Goal: Information Seeking & Learning: Learn about a topic

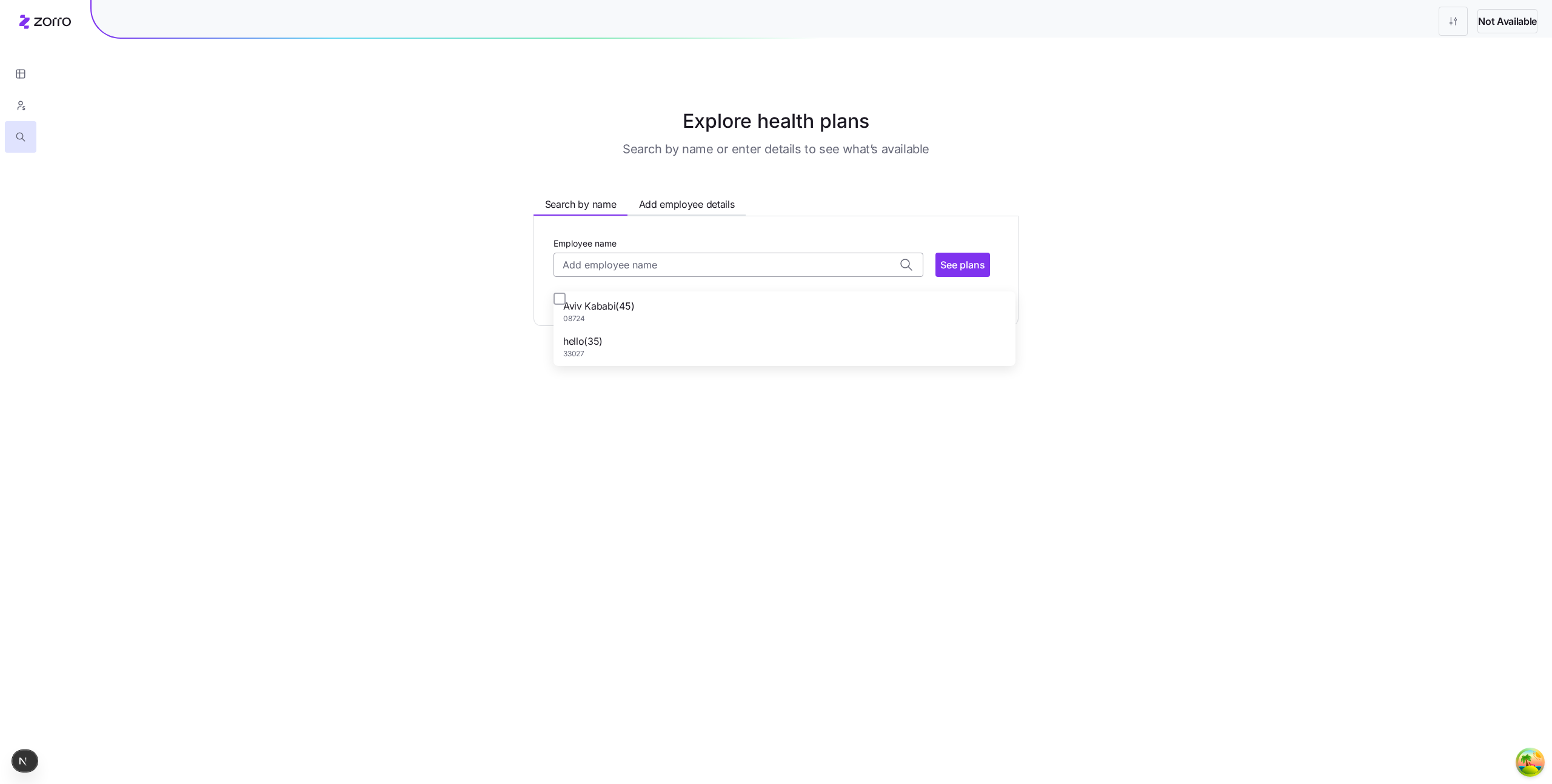
click at [653, 277] on input "Employee name" at bounding box center [738, 265] width 370 height 24
click at [298, 444] on main "Explore health plans Search by name or enter details to see what’s available Se…" at bounding box center [776, 392] width 1552 height 784
click at [553, 277] on input "Employee name" at bounding box center [738, 265] width 370 height 24
click at [372, 413] on main "Explore health plans Search by name or enter details to see what’s available Se…" at bounding box center [776, 392] width 1552 height 784
click at [565, 277] on input "Employee name" at bounding box center [738, 265] width 370 height 24
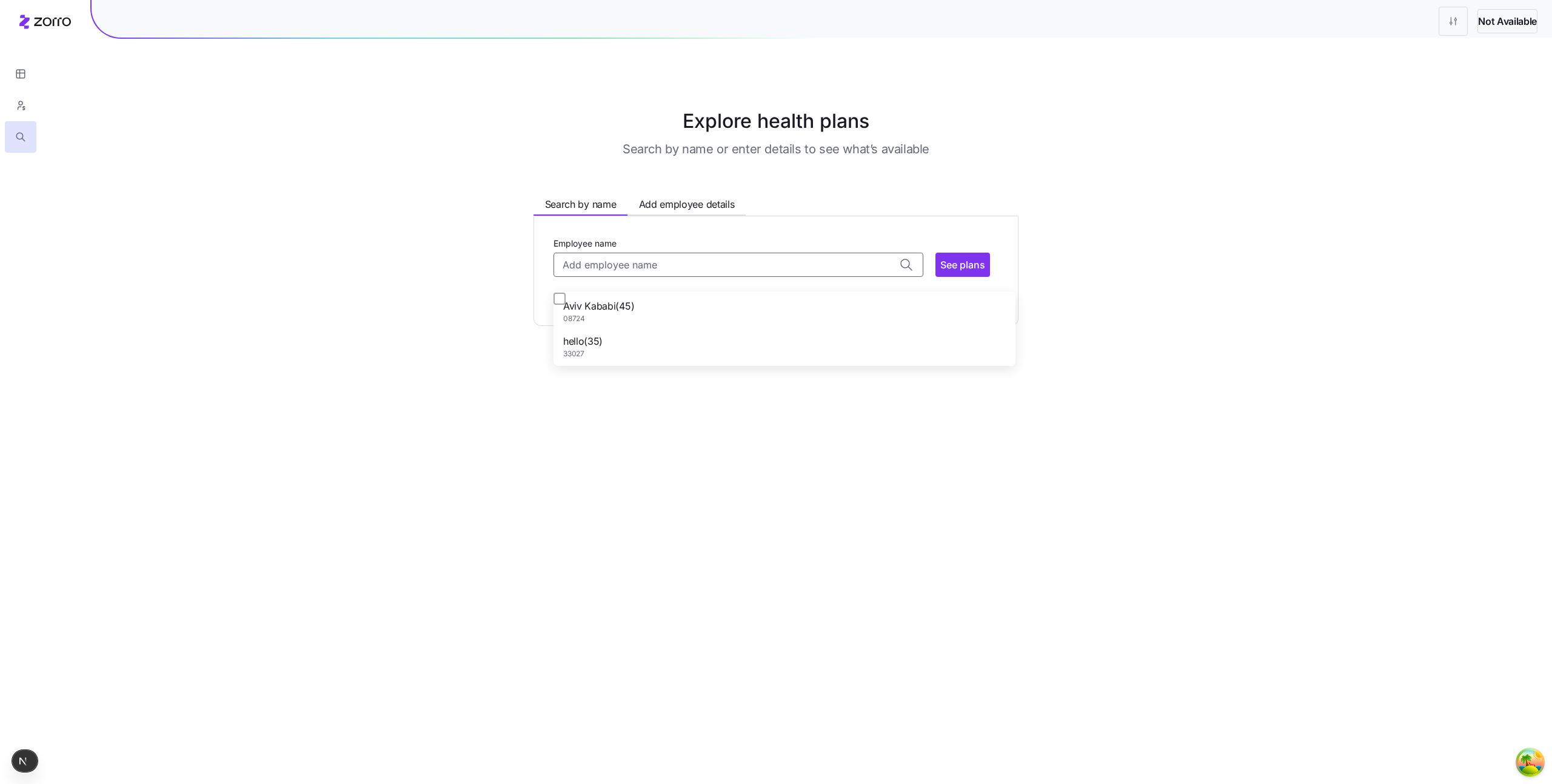
click at [430, 422] on main "Explore health plans Search by name or enter details to see what’s available Se…" at bounding box center [776, 392] width 1552 height 784
click at [346, 465] on main "Explore health plans Search by name or enter details to see what’s available Se…" at bounding box center [776, 392] width 1552 height 784
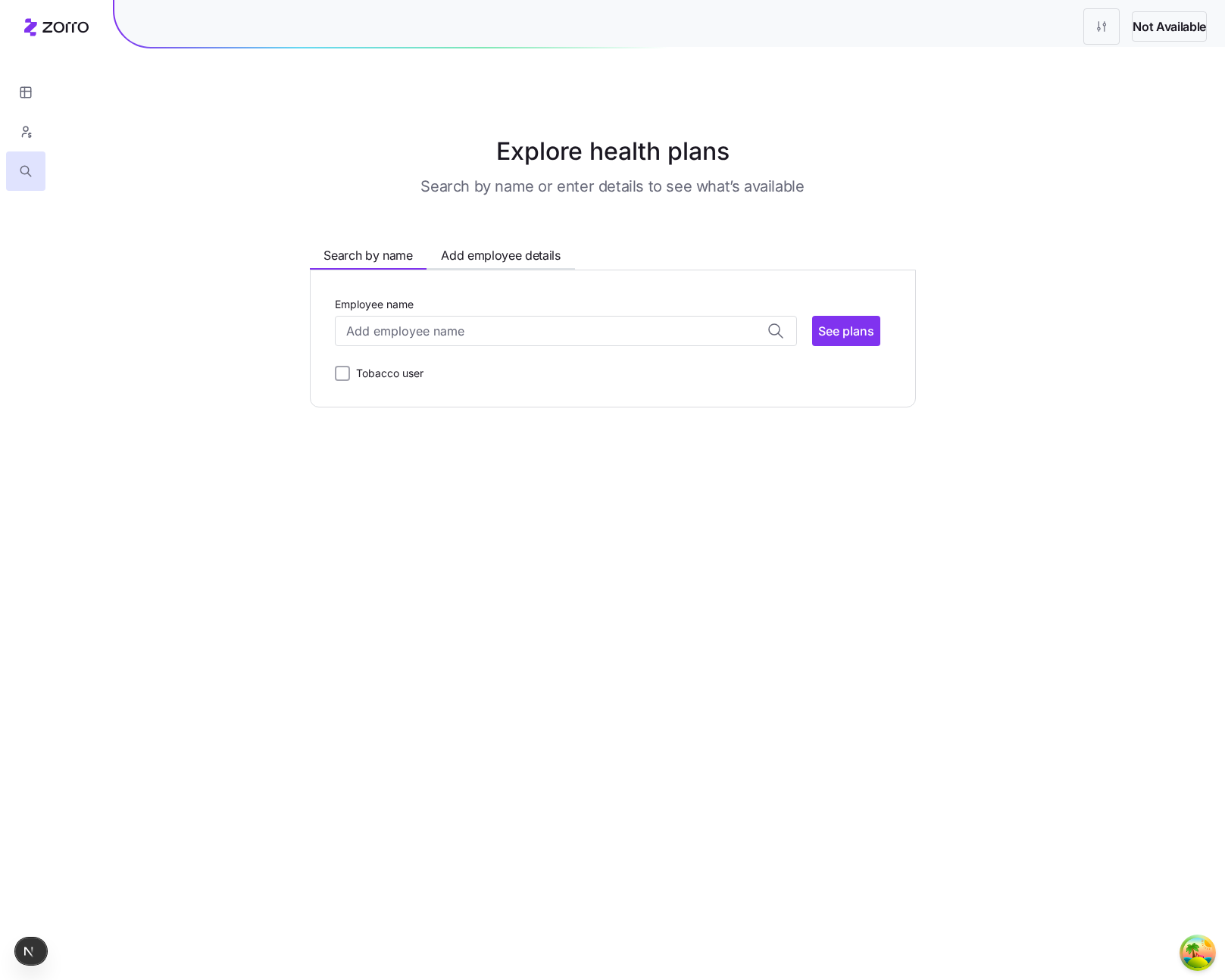
click at [338, 533] on main "Explore health plans Search by name or enter details to see what’s available Se…" at bounding box center [612, 490] width 1225 height 980
click at [585, 346] on input "Employee name" at bounding box center [565, 331] width 462 height 31
click at [450, 346] on input "Employee name" at bounding box center [565, 331] width 462 height 31
click at [363, 346] on input "Employee name" at bounding box center [565, 331] width 462 height 31
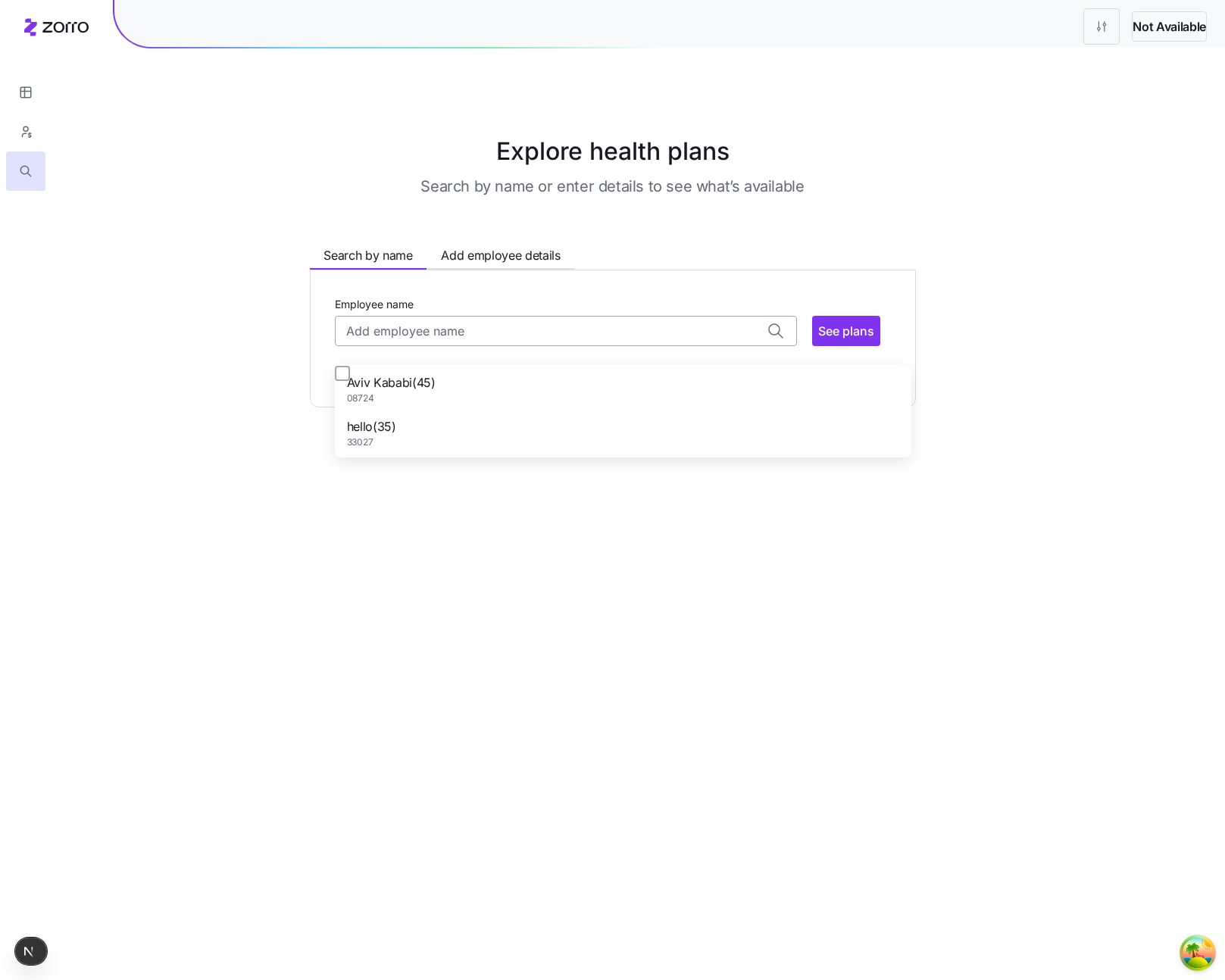
click at [363, 346] on input "Employee name" at bounding box center [565, 331] width 462 height 31
click at [214, 633] on main "Explore health plans Search by name or enter details to see what’s available Se…" at bounding box center [612, 490] width 1225 height 980
click at [346, 346] on input "Employee name" at bounding box center [565, 331] width 462 height 31
click at [562, 346] on input "Employee name" at bounding box center [565, 331] width 462 height 31
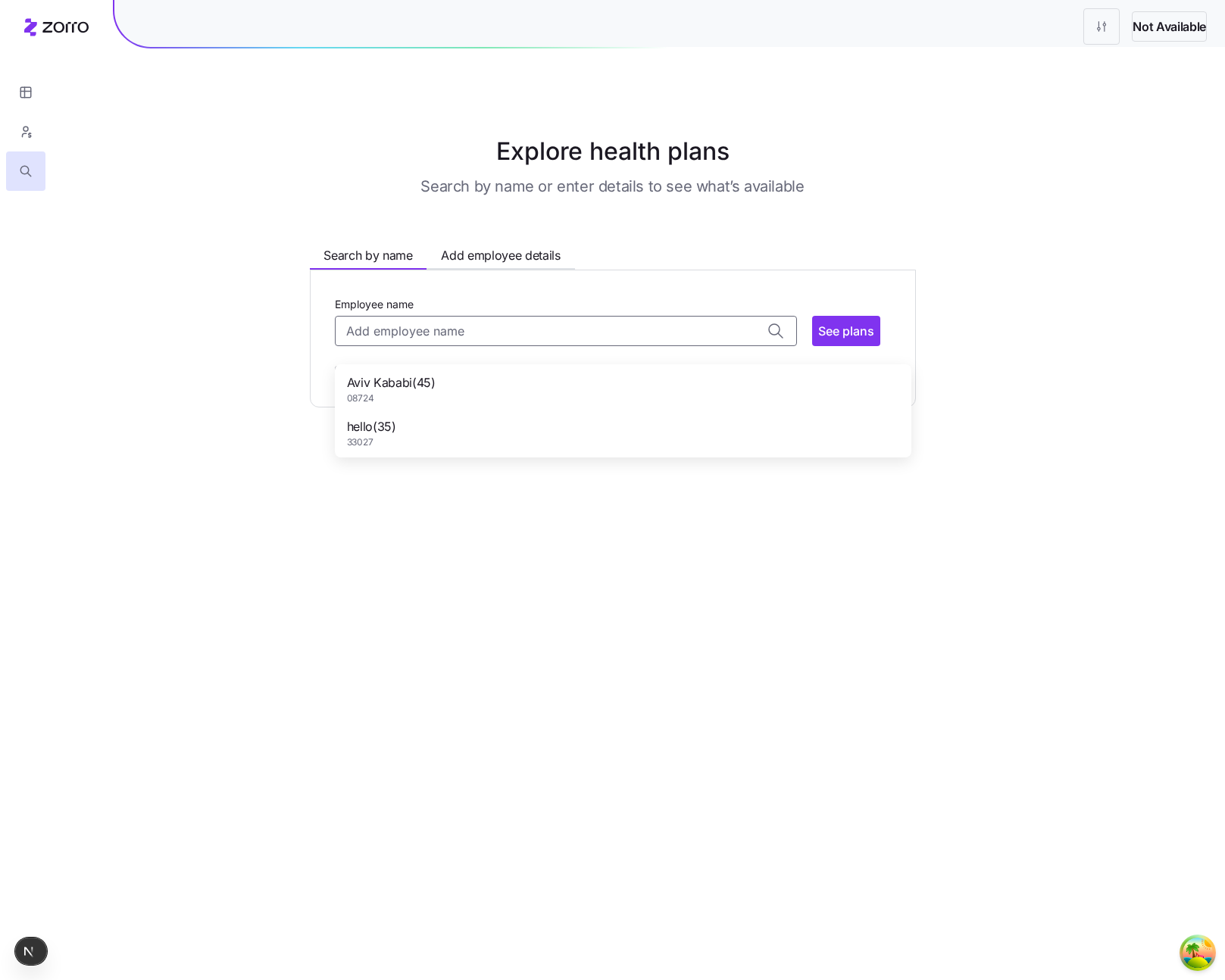
click at [237, 407] on div "Explore health plans Search by name or enter details to see what’s available Se…" at bounding box center [613, 271] width 751 height 275
click at [356, 346] on input "Employee name" at bounding box center [565, 331] width 462 height 31
click at [237, 407] on div "Explore health plans Search by name or enter details to see what’s available Se…" at bounding box center [613, 271] width 751 height 275
click at [350, 382] on label "Tobacco user" at bounding box center [386, 373] width 73 height 18
click at [335, 381] on input "Tobacco user" at bounding box center [342, 374] width 15 height 15
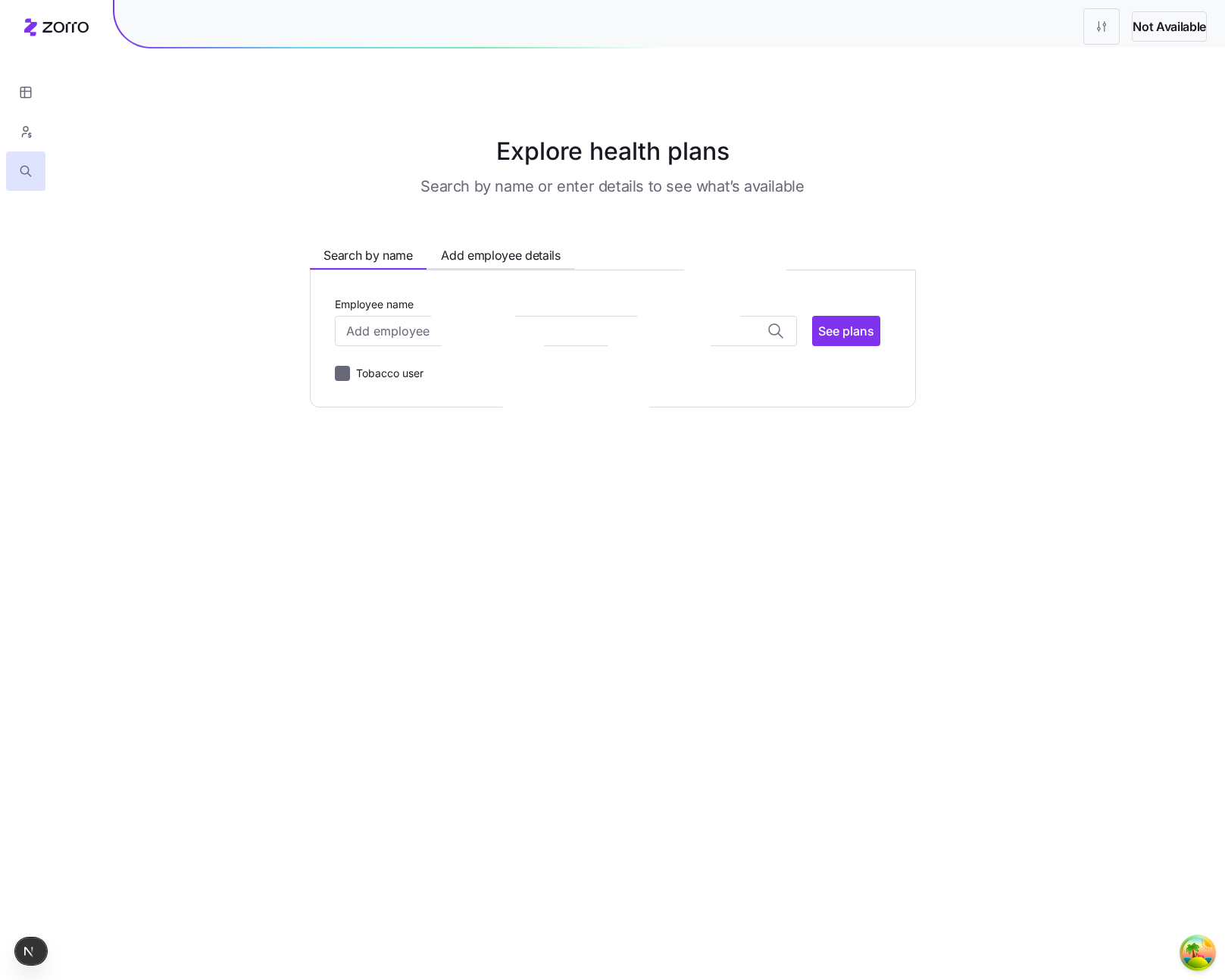
click at [335, 381] on input "Tobacco user" at bounding box center [342, 374] width 15 height 15
click at [350, 382] on label "Tobacco user" at bounding box center [386, 373] width 73 height 18
click at [335, 381] on input "Tobacco user" at bounding box center [342, 374] width 15 height 15
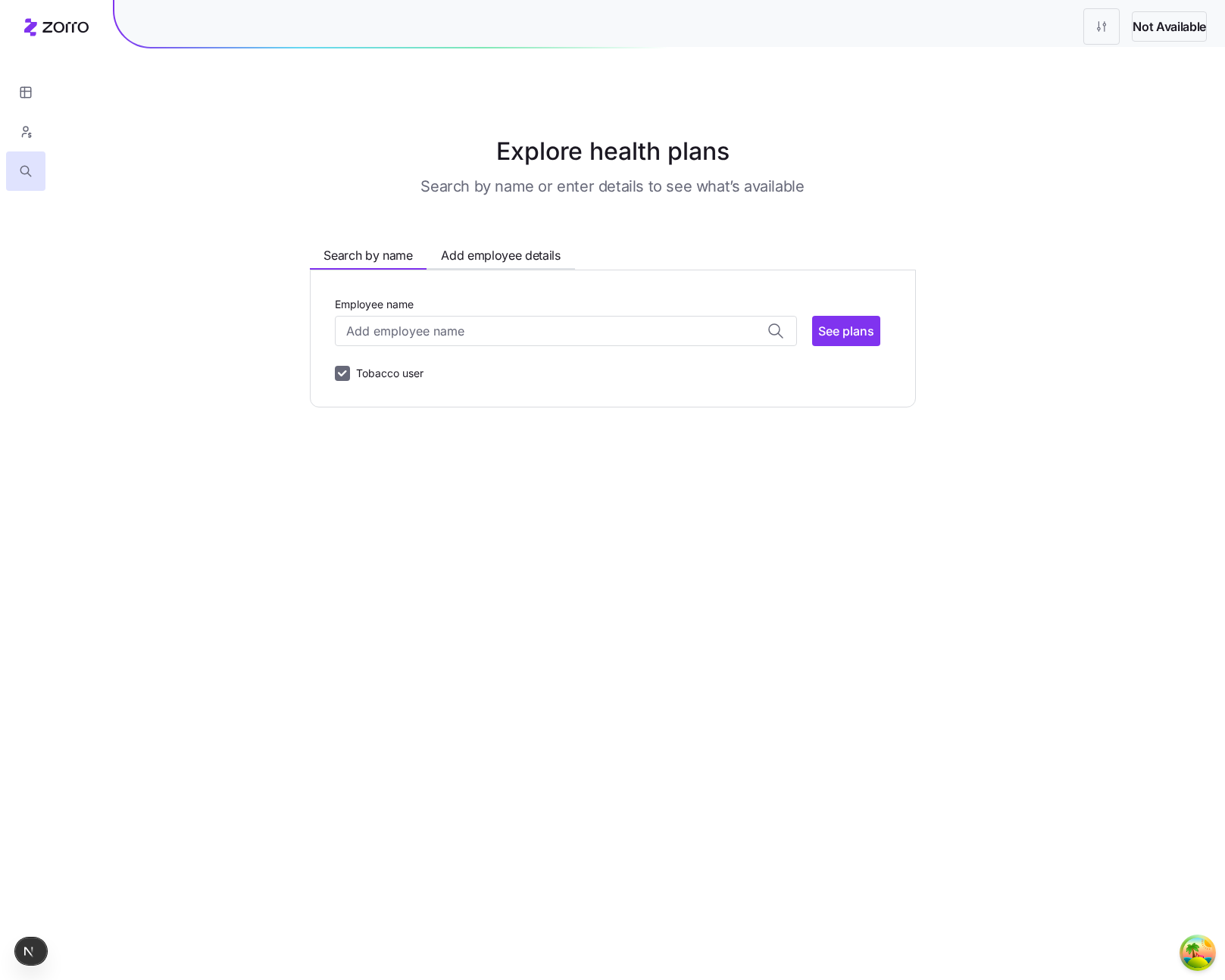
click at [335, 381] on input "Tobacco user" at bounding box center [342, 374] width 15 height 15
click at [350, 382] on label "Tobacco user" at bounding box center [386, 373] width 73 height 18
click at [335, 381] on input "Tobacco user" at bounding box center [342, 374] width 15 height 15
checkbox input "true"
click at [335, 346] on input "Employee name" at bounding box center [565, 331] width 462 height 31
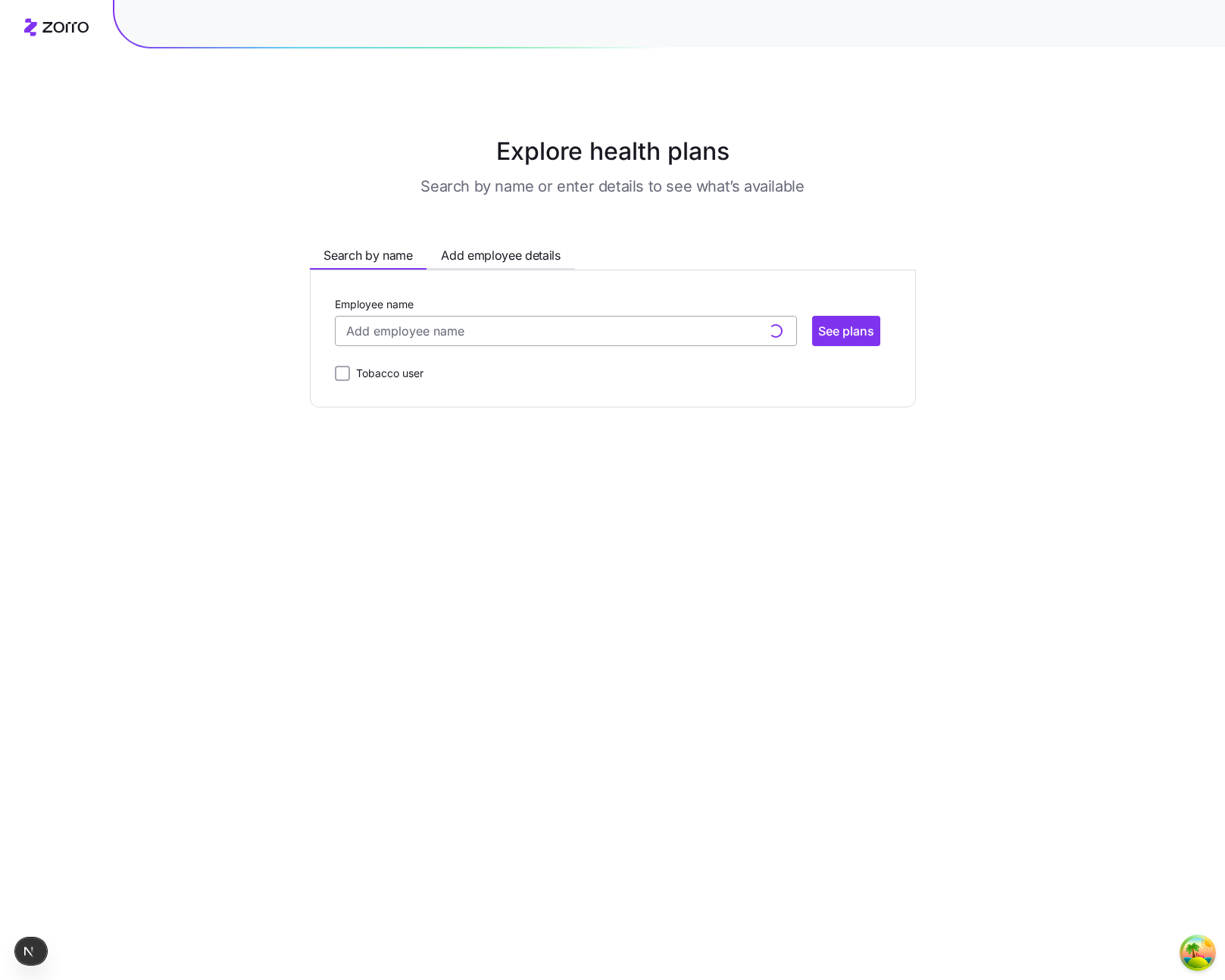
click at [363, 346] on input "Employee name" at bounding box center [565, 331] width 462 height 31
click at [503, 796] on main "Explore health plans Search by name or enter details to see what’s available Se…" at bounding box center [612, 490] width 1225 height 980
click at [545, 346] on input "Employee name" at bounding box center [565, 331] width 462 height 31
click at [173, 630] on main "Explore health plans Search by name or enter details to see what’s available Se…" at bounding box center [612, 490] width 1225 height 980
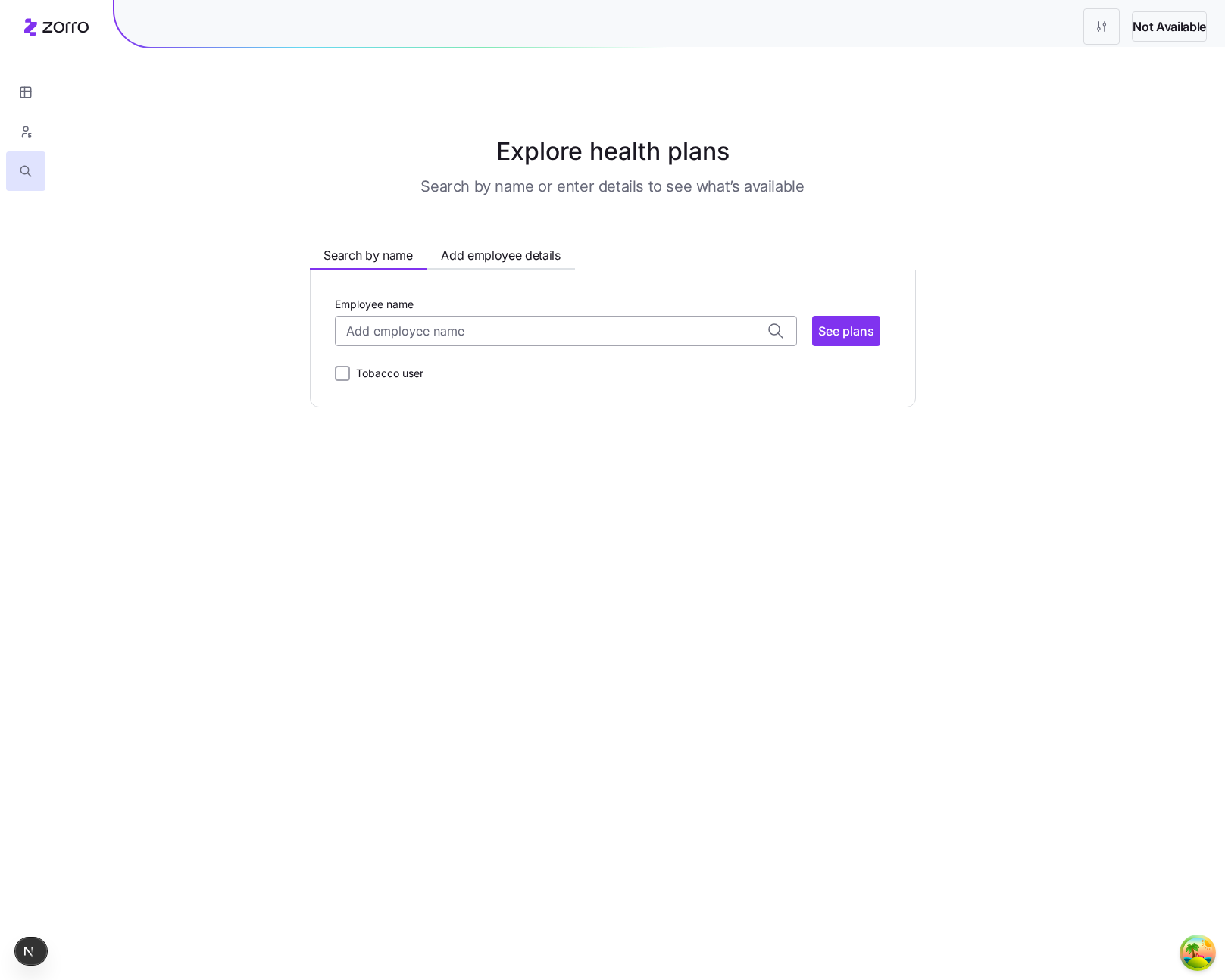
click at [353, 346] on input "Employee name" at bounding box center [565, 331] width 462 height 31
